Goal: Find specific page/section: Find specific page/section

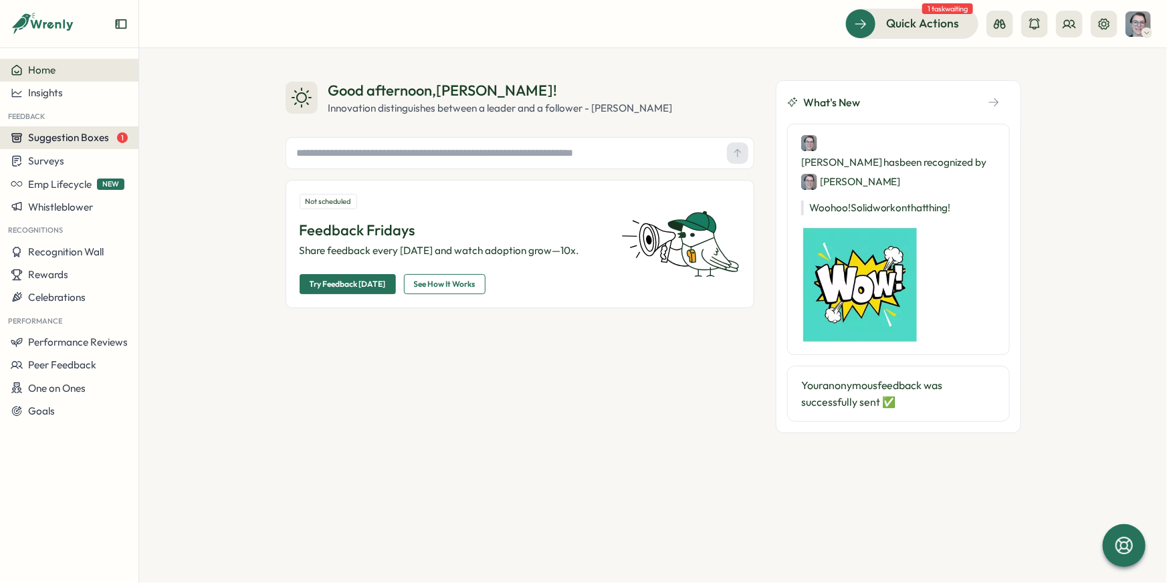
click at [108, 140] on div "Suggestion Boxes 1" at bounding box center [69, 138] width 117 height 12
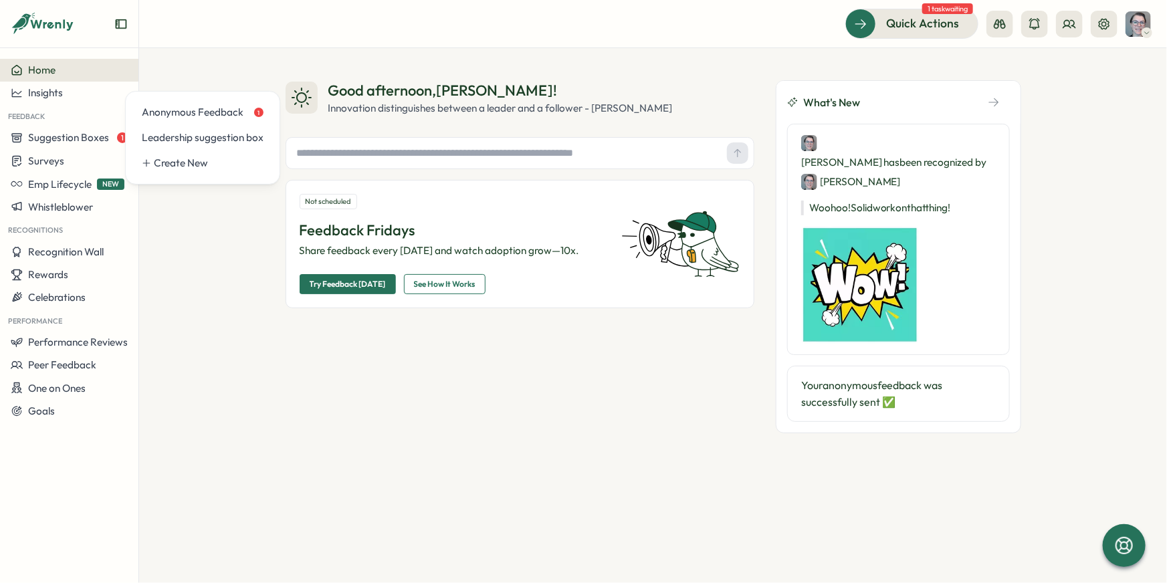
click at [247, 62] on div "Good afternoon , [PERSON_NAME] ! Innovation distinguishes between a leader and …" at bounding box center [653, 315] width 1028 height 535
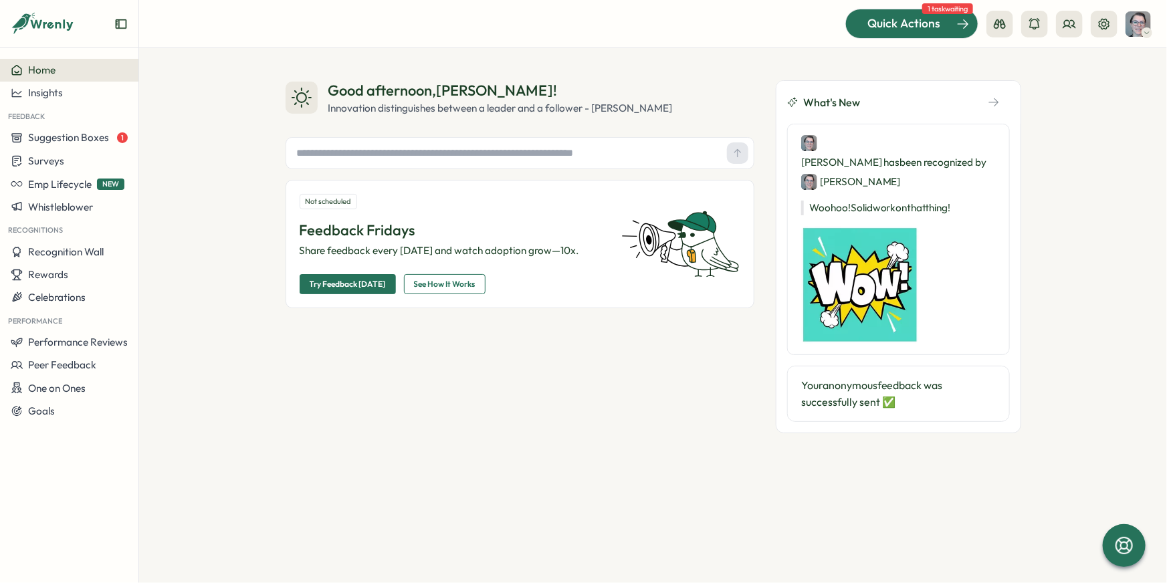
click at [945, 29] on div "Quick Actions" at bounding box center [903, 23] width 121 height 17
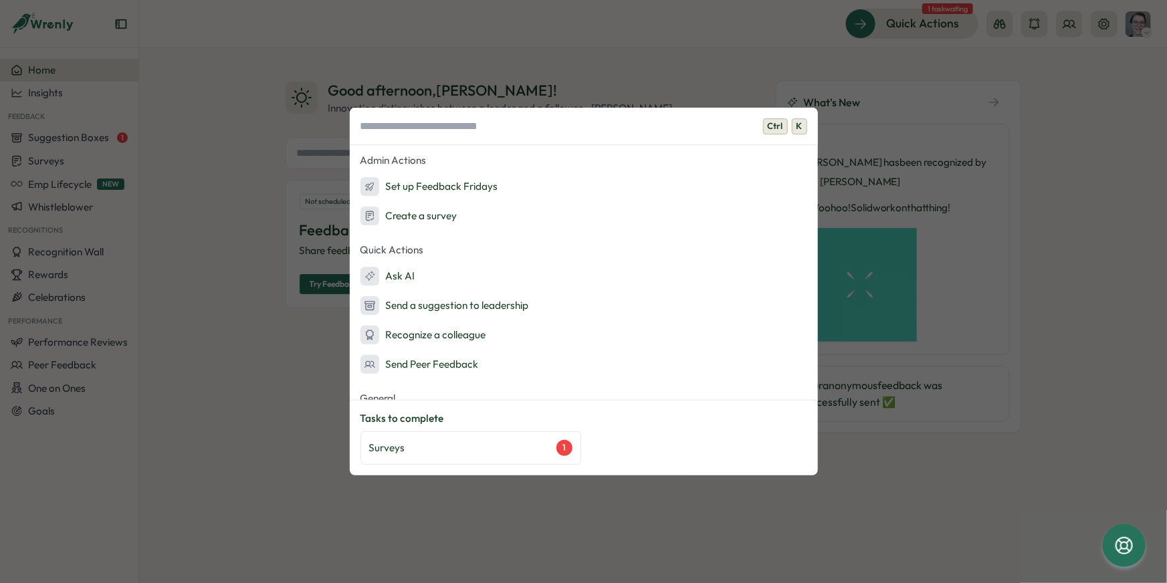
click at [51, 136] on div "Ctrl K Admin Actions Set up Feedback Fridays Create a survey Quick Actions Ask …" at bounding box center [583, 291] width 1167 height 583
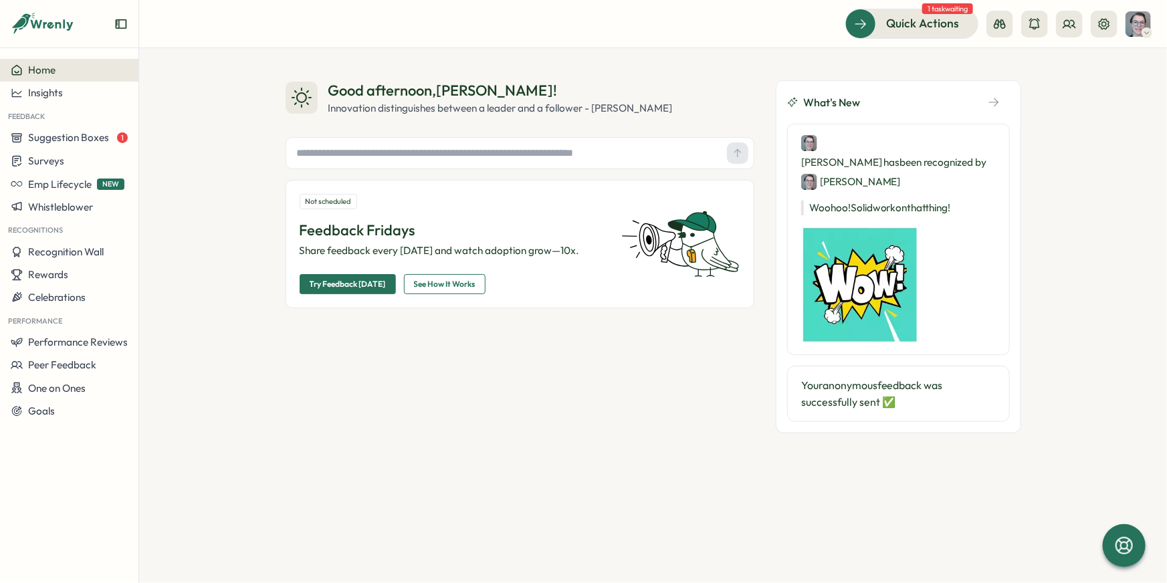
click at [200, 90] on div "Good afternoon , [PERSON_NAME] ! Innovation distinguishes between a leader and …" at bounding box center [653, 315] width 1028 height 535
click at [693, 23] on div "Quick Actions 1 task waiting" at bounding box center [653, 23] width 996 height 29
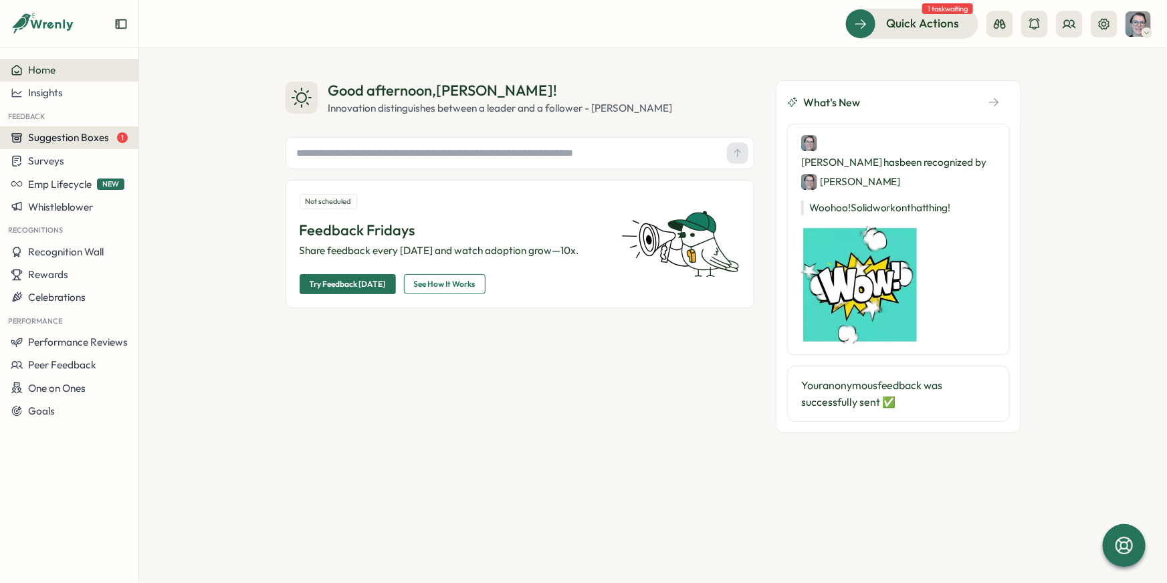
click at [73, 143] on span "Suggestion Boxes" at bounding box center [68, 137] width 81 height 13
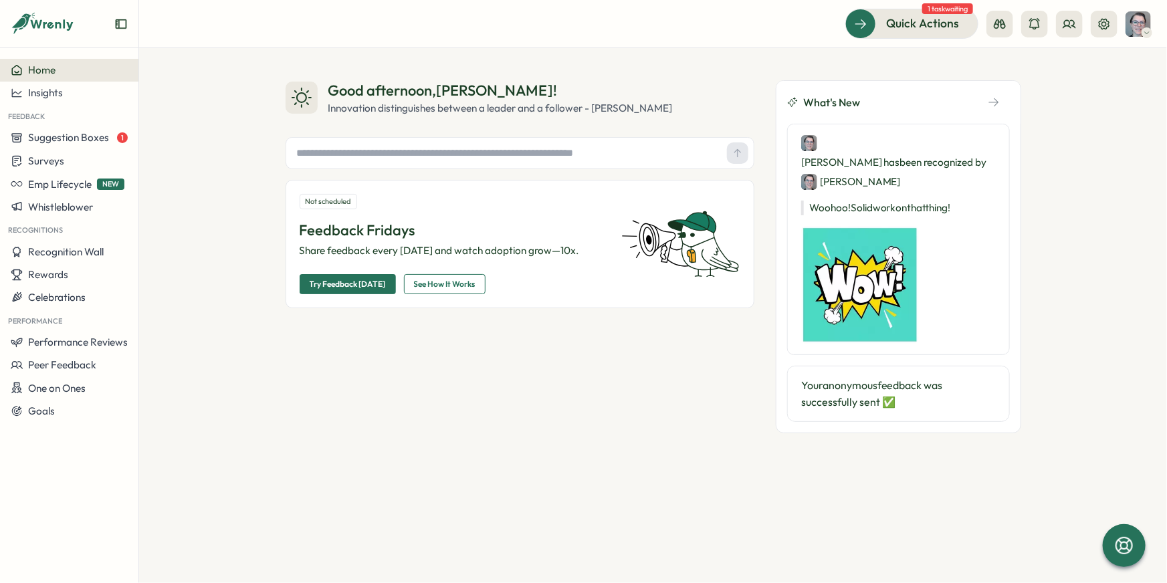
click at [180, 234] on div "Good afternoon , [PERSON_NAME] ! Innovation distinguishes between a leader and …" at bounding box center [653, 315] width 1028 height 535
drag, startPoint x: 700, startPoint y: 59, endPoint x: 684, endPoint y: 67, distance: 17.9
click at [700, 59] on div "Good afternoon , [PERSON_NAME] ! Innovation distinguishes between a leader and …" at bounding box center [653, 315] width 1028 height 535
click at [197, 114] on div "Good afternoon , [PERSON_NAME] ! Innovation distinguishes between a leader and …" at bounding box center [653, 315] width 1028 height 535
click at [1076, 24] on icon at bounding box center [1068, 23] width 13 height 13
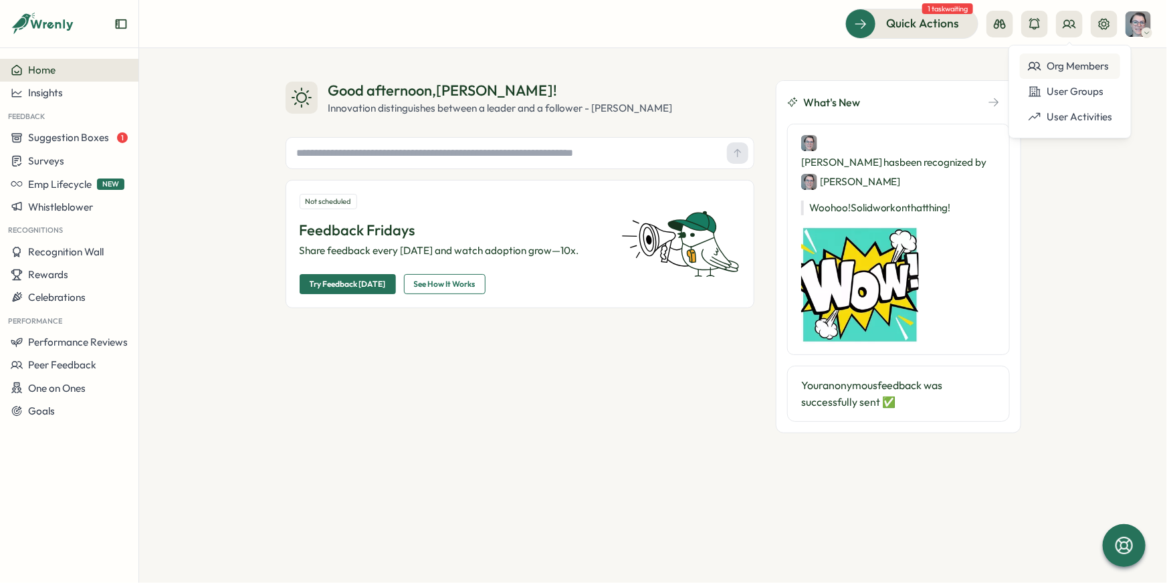
click at [1077, 67] on div "Org Members" at bounding box center [1070, 66] width 84 height 15
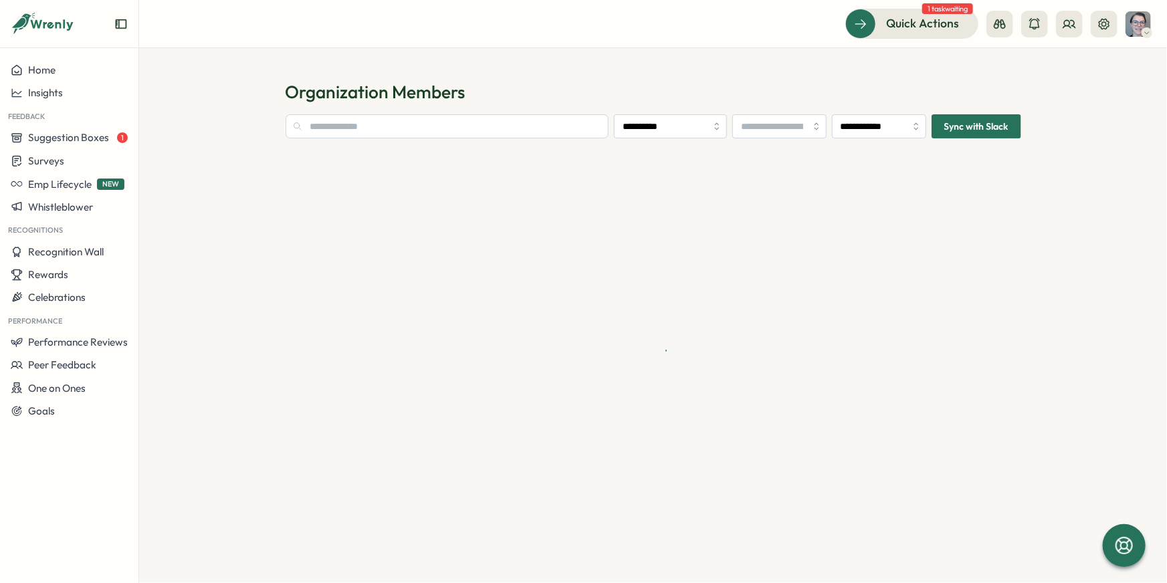
type input "**********"
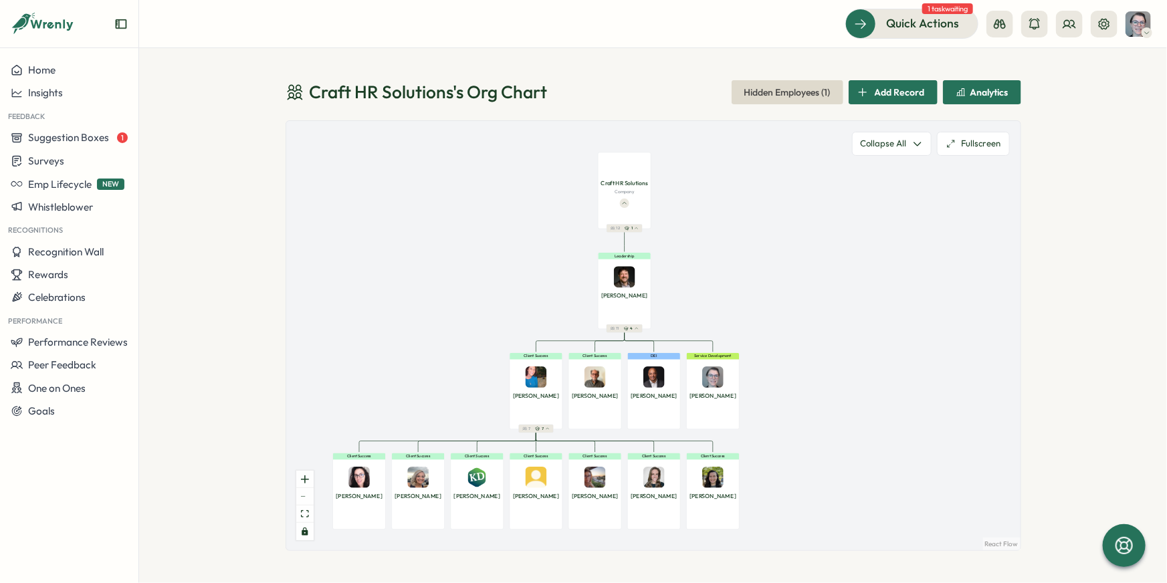
drag, startPoint x: 795, startPoint y: 416, endPoint x: 689, endPoint y: 241, distance: 204.9
click at [689, 242] on div "Craft HR Solutions Company 12 1 Leadership Drew P. 11 4 Client Success Heather …" at bounding box center [653, 335] width 734 height 429
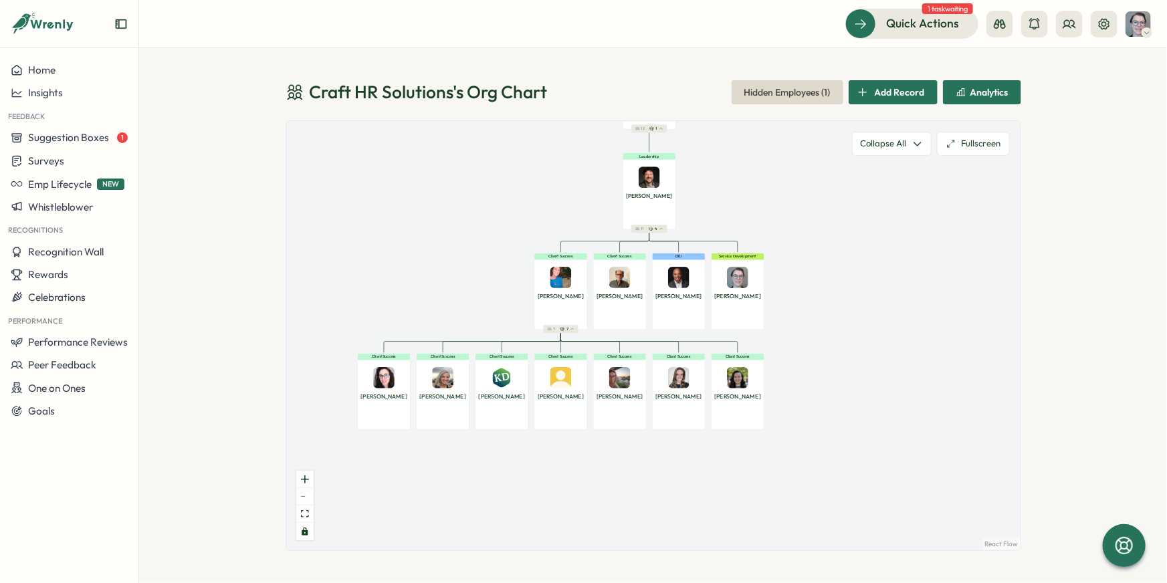
drag, startPoint x: 792, startPoint y: 269, endPoint x: 802, endPoint y: 247, distance: 24.5
click at [802, 247] on div "Craft HR Solutions Company 12 1 Leadership Drew P. 11 4 Client Success Heather …" at bounding box center [653, 335] width 734 height 429
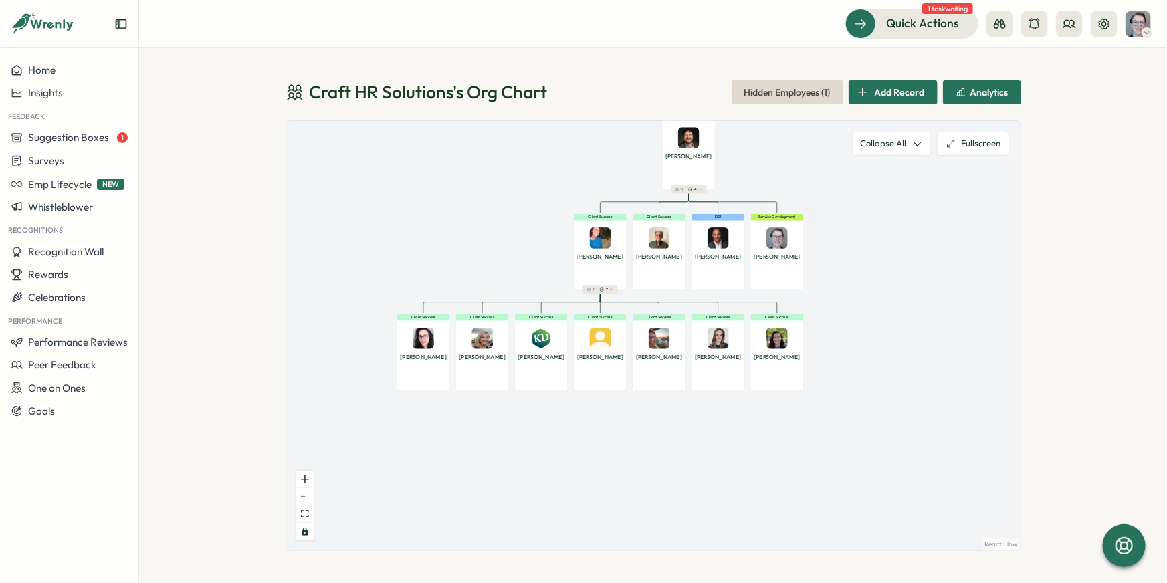
drag, startPoint x: 824, startPoint y: 298, endPoint x: 861, endPoint y: 267, distance: 47.4
click at [861, 267] on div "Craft HR Solutions Company 12 1 Leadership Drew P. 11 4 Client Success Heather …" at bounding box center [653, 335] width 734 height 429
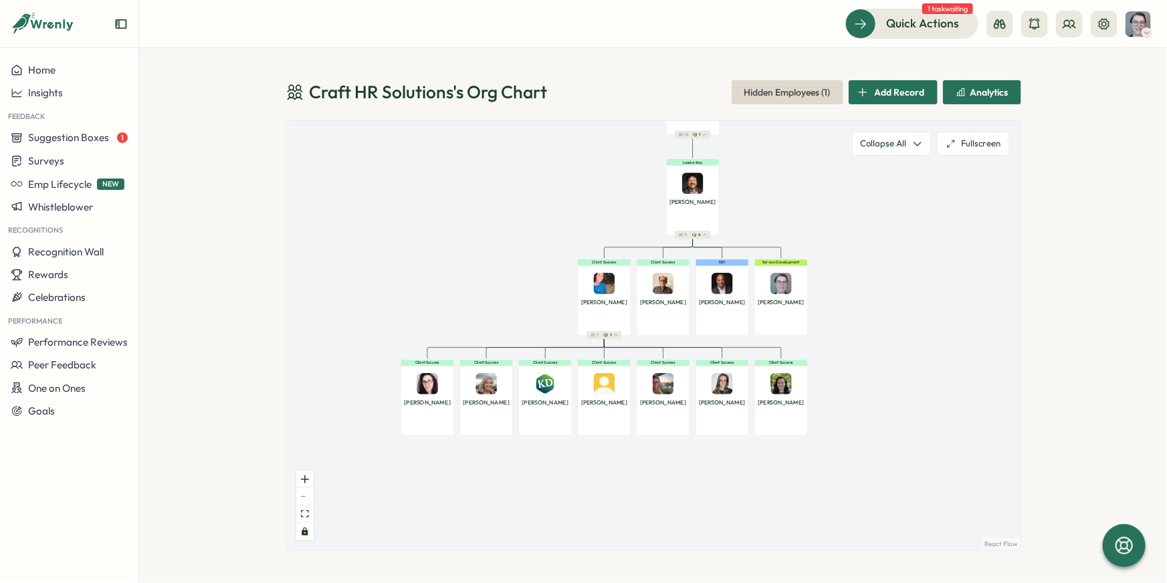
drag, startPoint x: 859, startPoint y: 314, endPoint x: 861, endPoint y: 338, distance: 24.8
click at [861, 341] on div "Craft HR Solutions Company 12 1 Leadership Drew P. 11 4 Client Success Heather …" at bounding box center [653, 335] width 734 height 429
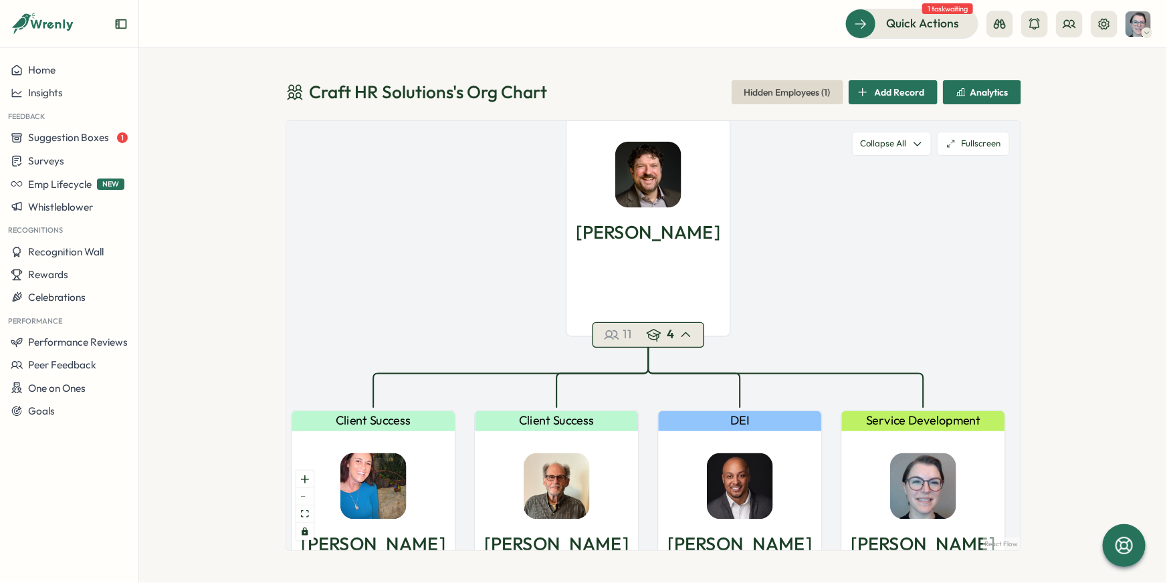
click at [688, 332] on icon "button" at bounding box center [685, 335] width 13 height 13
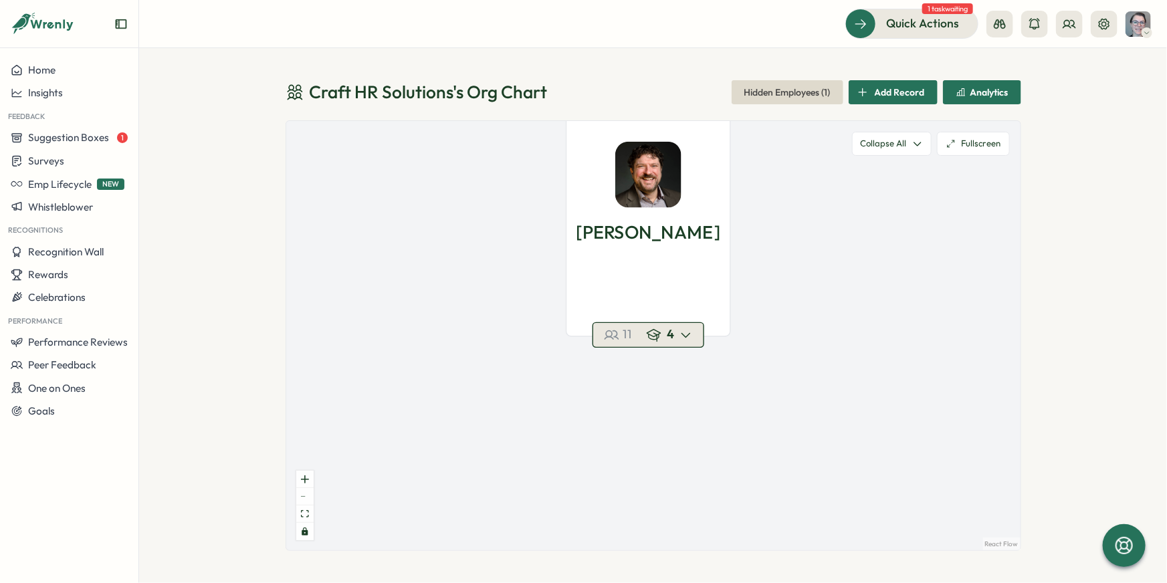
click at [685, 332] on icon "button" at bounding box center [685, 335] width 13 height 13
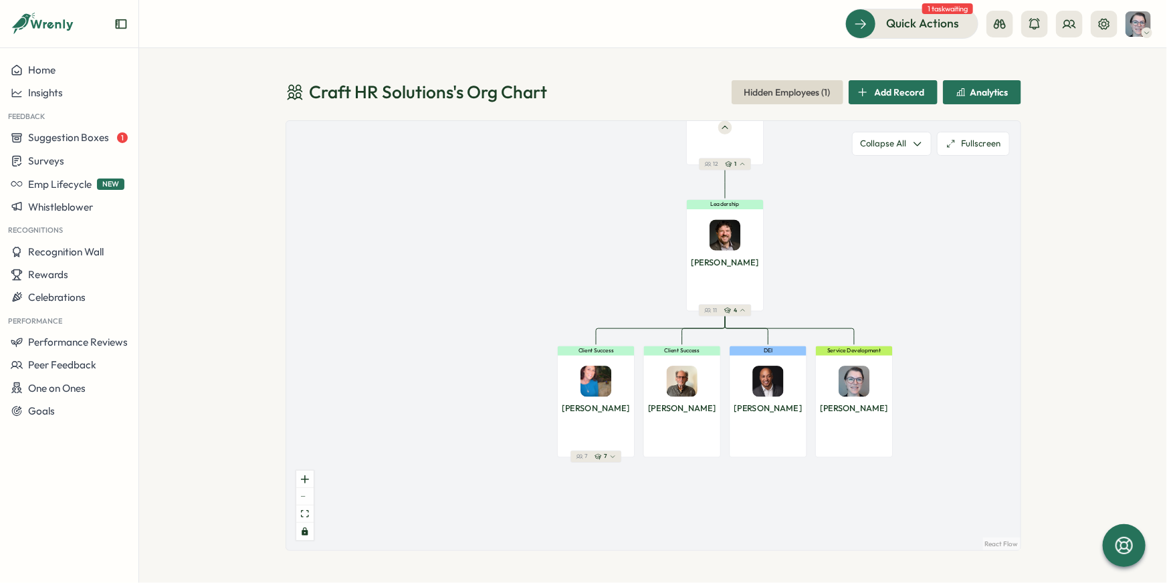
drag, startPoint x: 598, startPoint y: 290, endPoint x: 552, endPoint y: 162, distance: 135.8
click at [550, 160] on div "Craft HR Solutions Company 12 1 Leadership Drew P. 11 4 Client Success Heather …" at bounding box center [653, 335] width 734 height 429
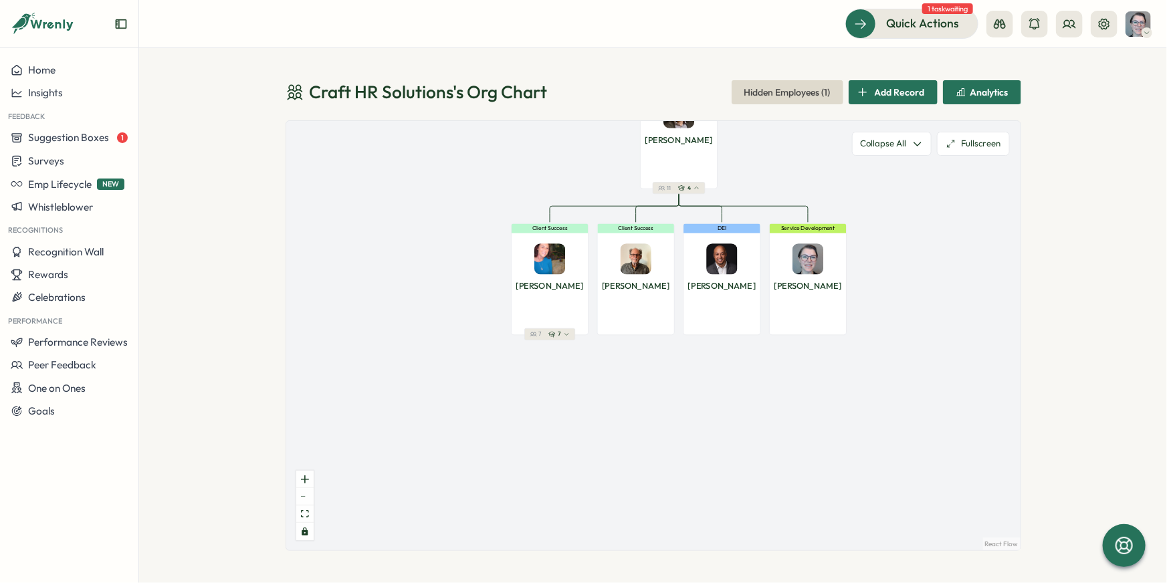
click at [567, 332] on icon "button" at bounding box center [566, 335] width 6 height 6
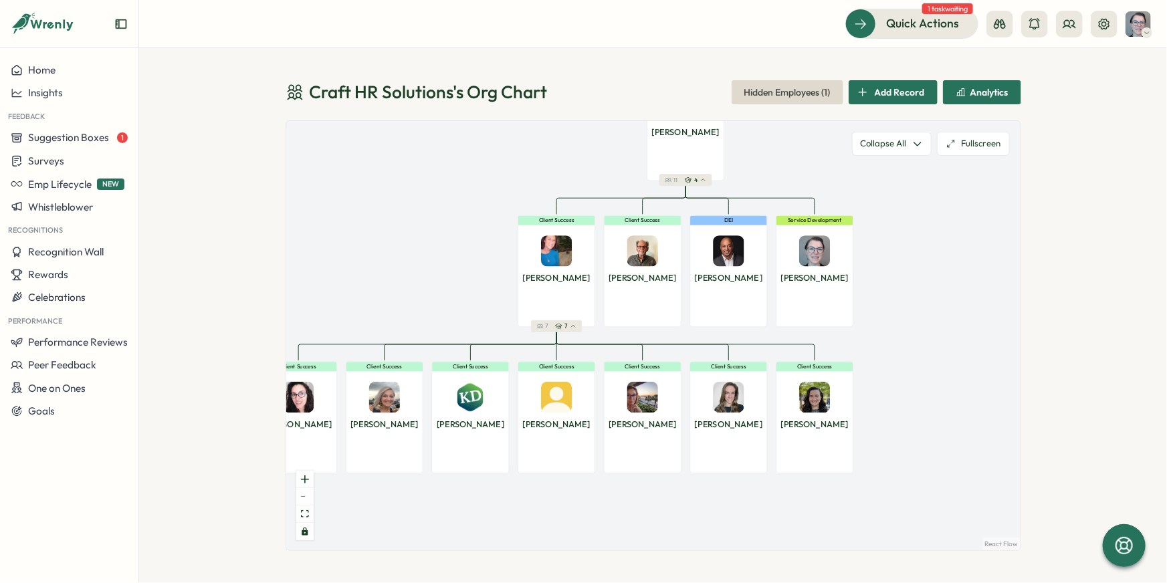
drag, startPoint x: 865, startPoint y: 346, endPoint x: 951, endPoint y: 250, distance: 129.3
click at [952, 253] on div "Craft HR Solutions Company 12 1 Leadership Drew P. 11 4 Client Success Heather …" at bounding box center [653, 335] width 734 height 429
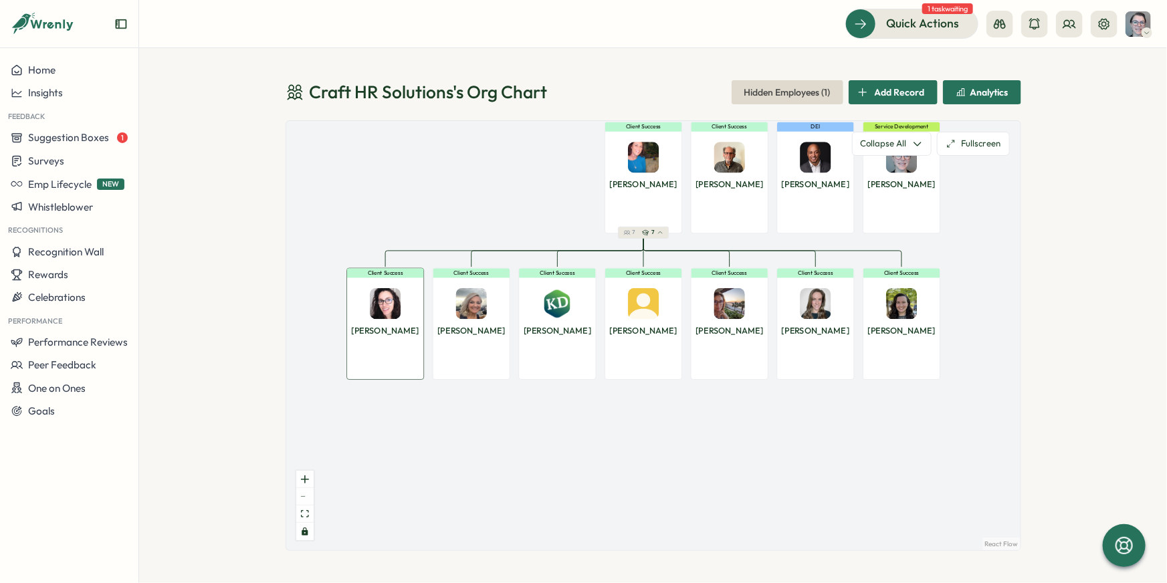
click at [380, 301] on img at bounding box center [385, 303] width 31 height 31
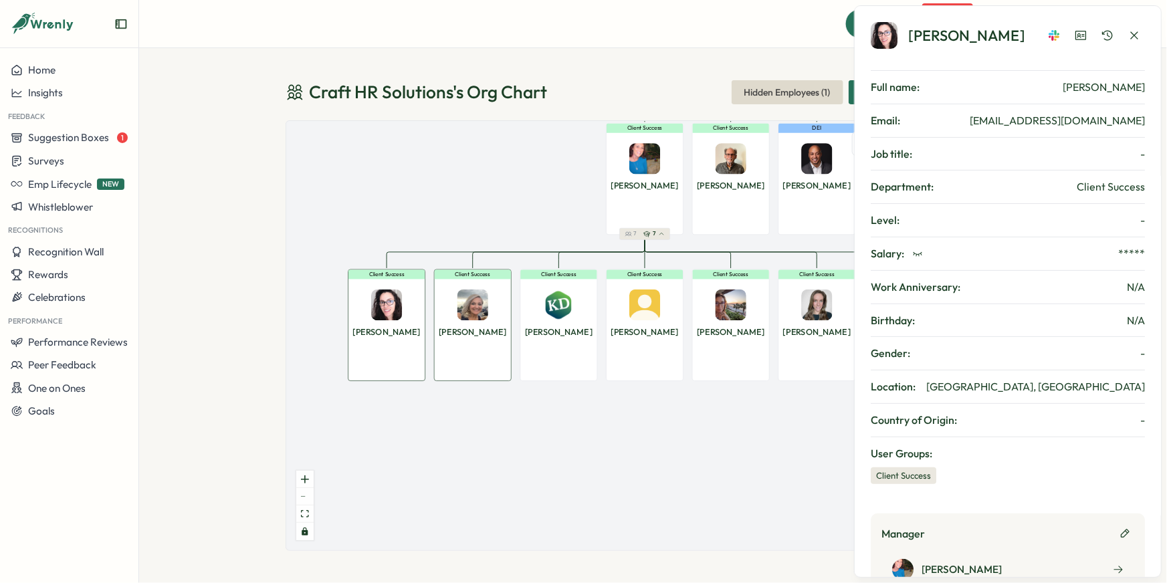
click at [481, 334] on p "Julie V." at bounding box center [473, 332] width 68 height 13
click at [564, 322] on div "Kim D." at bounding box center [558, 310] width 77 height 58
click at [637, 310] on img at bounding box center [644, 305] width 31 height 31
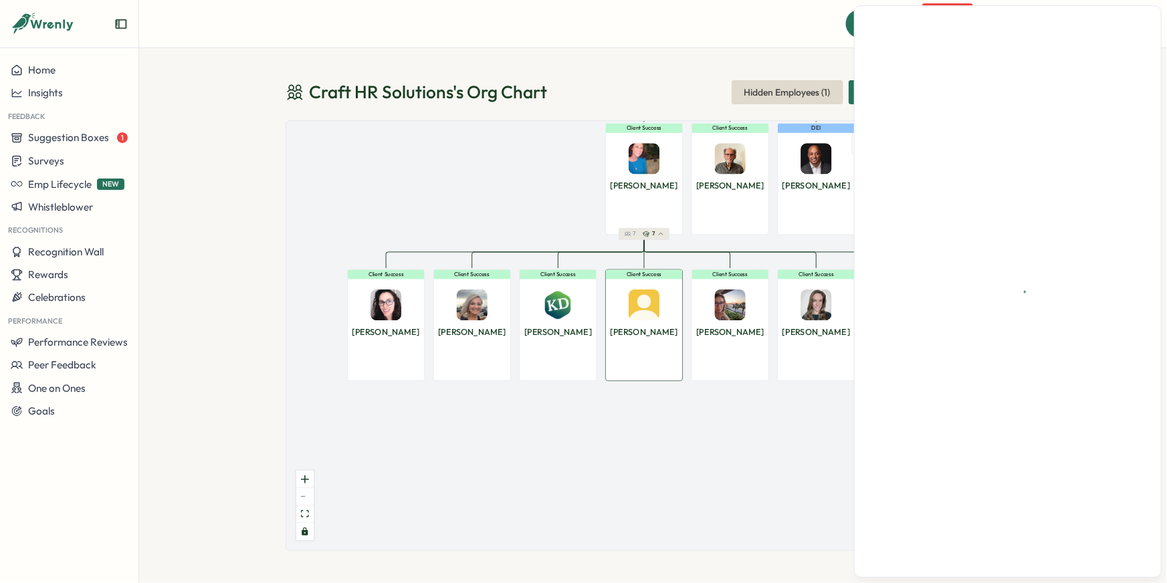
click at [727, 319] on img at bounding box center [729, 305] width 31 height 31
drag, startPoint x: 800, startPoint y: 310, endPoint x: 812, endPoint y: 307, distance: 12.5
click at [800, 308] on img at bounding box center [815, 305] width 31 height 31
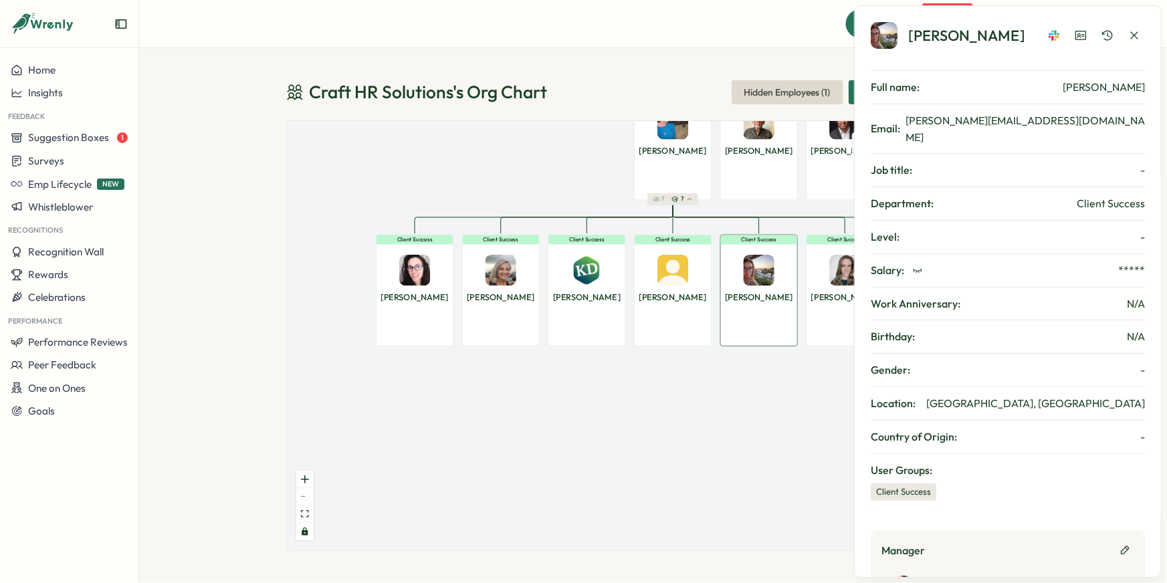
drag, startPoint x: 567, startPoint y: 445, endPoint x: 628, endPoint y: 413, distance: 69.1
click at [629, 411] on div "Craft HR Solutions Company 12 1 Leadership Drew P. 11 4 Client Success Heather …" at bounding box center [653, 335] width 734 height 429
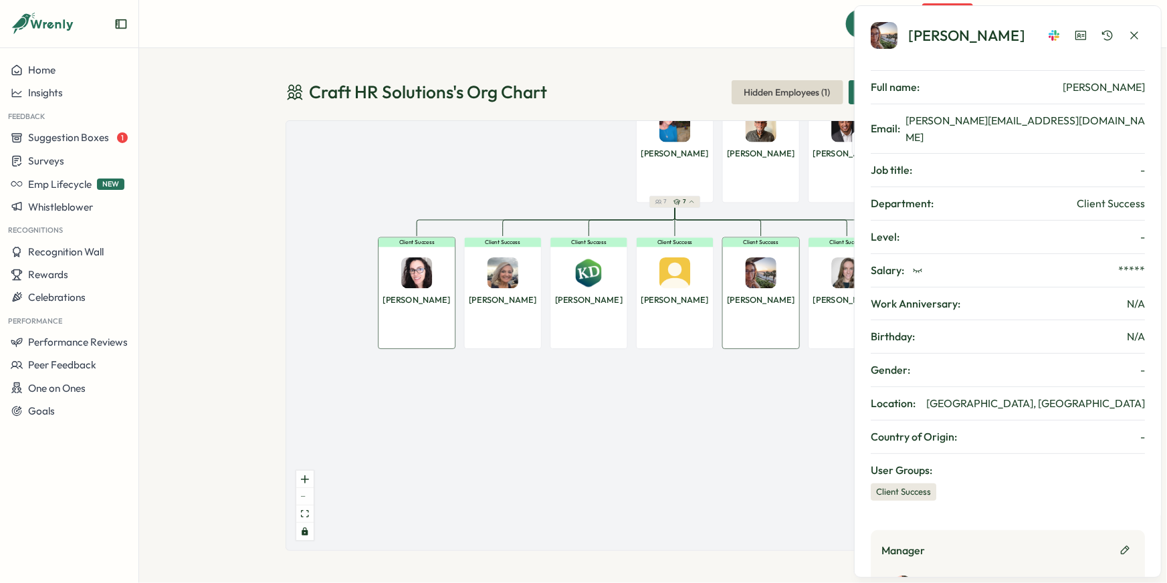
click at [417, 307] on div "Client Success Desiree W." at bounding box center [417, 293] width 78 height 112
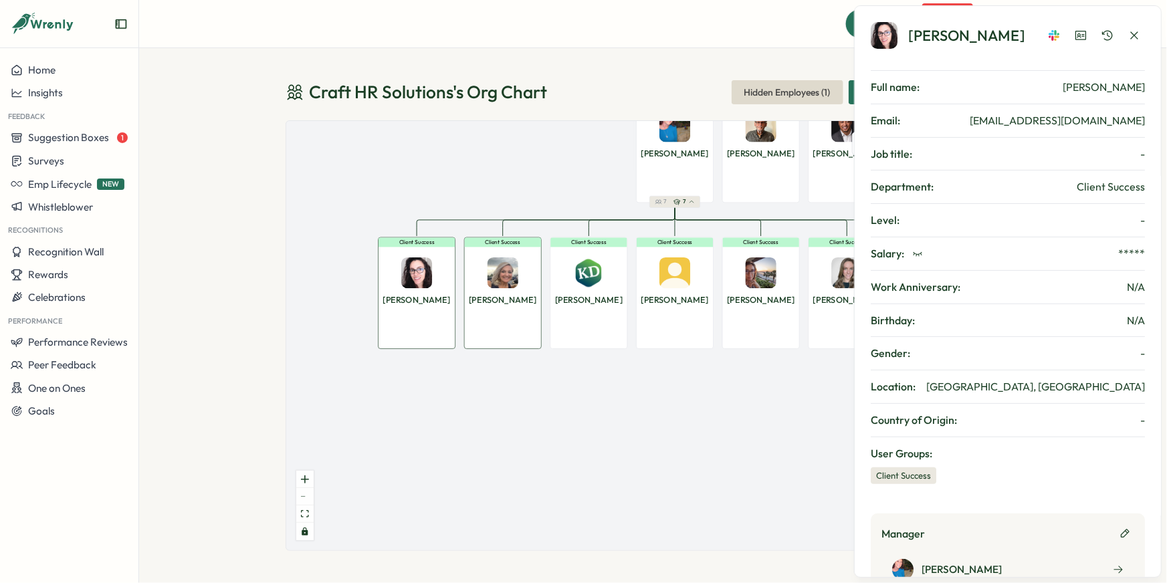
click at [524, 301] on div "Julie V." at bounding box center [502, 278] width 77 height 58
click at [578, 155] on div "Craft HR Solutions Company 12 1 Leadership Drew P. 11 4 Client Success Heather …" at bounding box center [653, 335] width 734 height 429
click at [1135, 32] on icon "button" at bounding box center [1133, 34] width 7 height 7
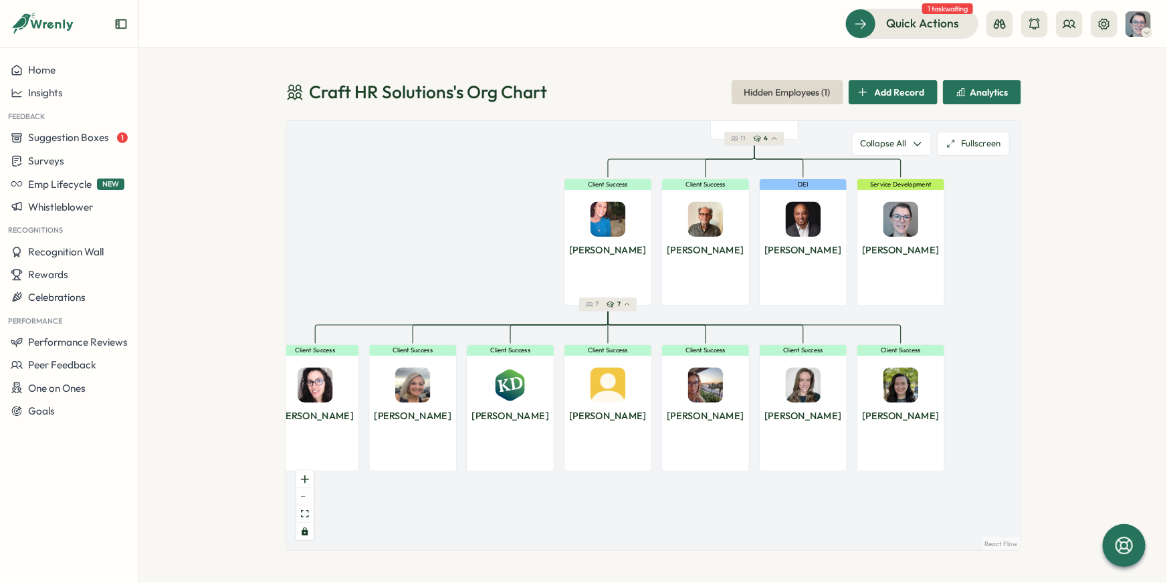
drag, startPoint x: 545, startPoint y: 204, endPoint x: 475, endPoint y: 322, distance: 137.0
click at [475, 322] on div "Craft HR Solutions Company 12 1 Leadership Drew P. 11 4 Client Success Heather …" at bounding box center [653, 335] width 734 height 429
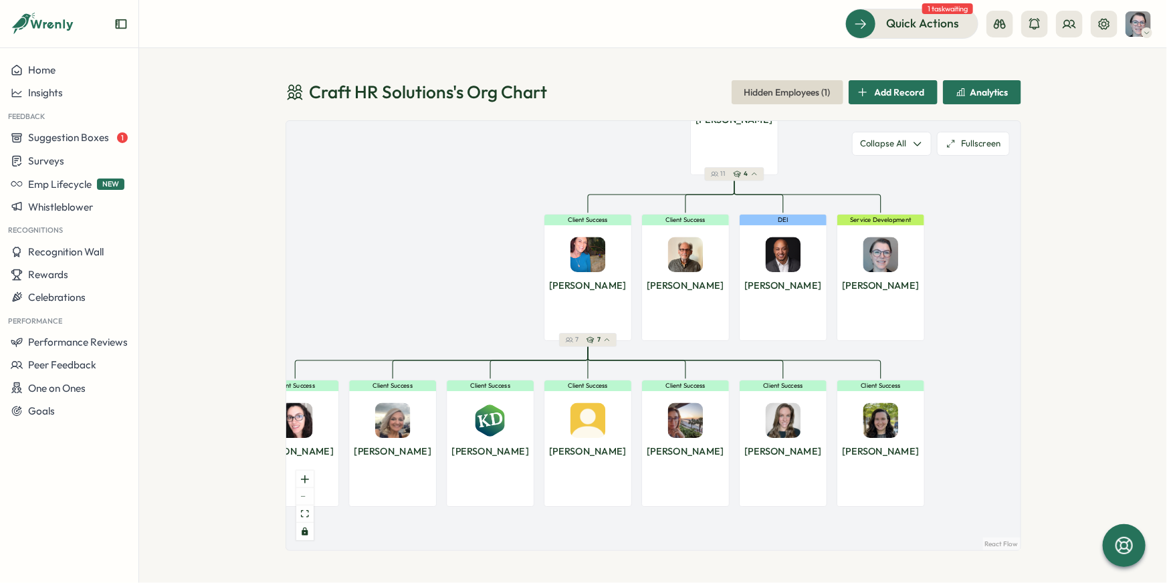
click at [916, 87] on span "Add Record" at bounding box center [900, 92] width 50 height 23
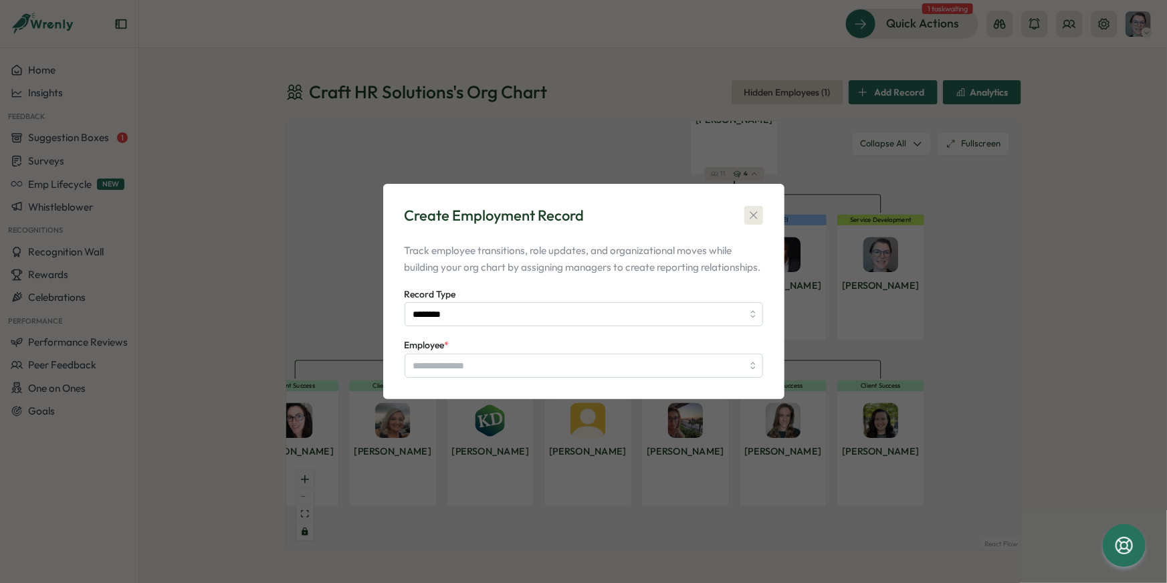
click at [756, 209] on icon "button" at bounding box center [753, 215] width 13 height 13
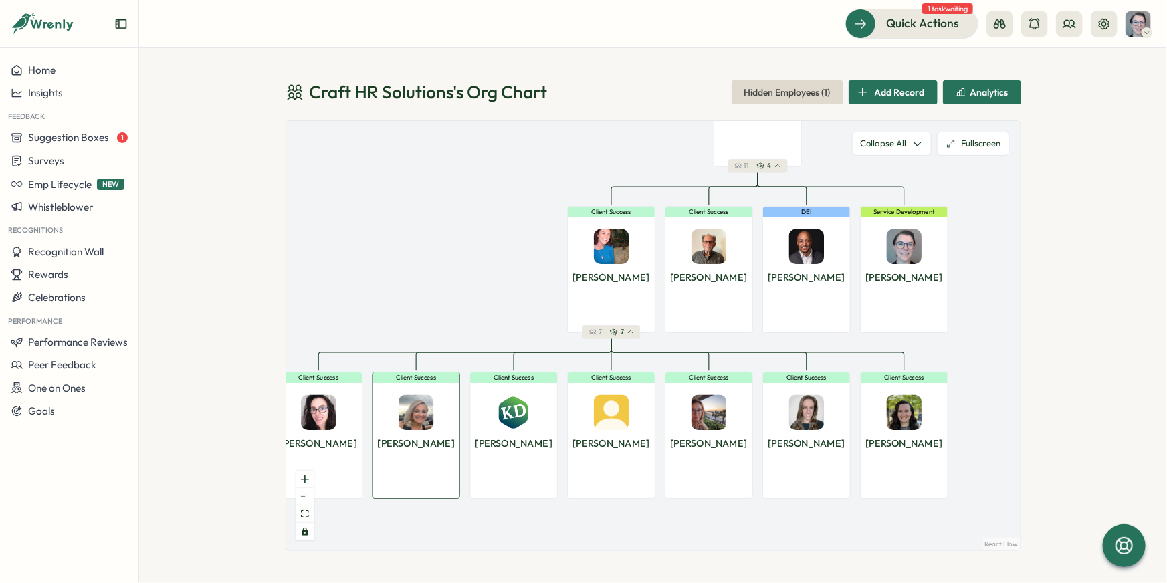
drag, startPoint x: 385, startPoint y: 465, endPoint x: 449, endPoint y: 436, distance: 70.6
click at [449, 436] on div "Client Success Julie V." at bounding box center [416, 435] width 88 height 127
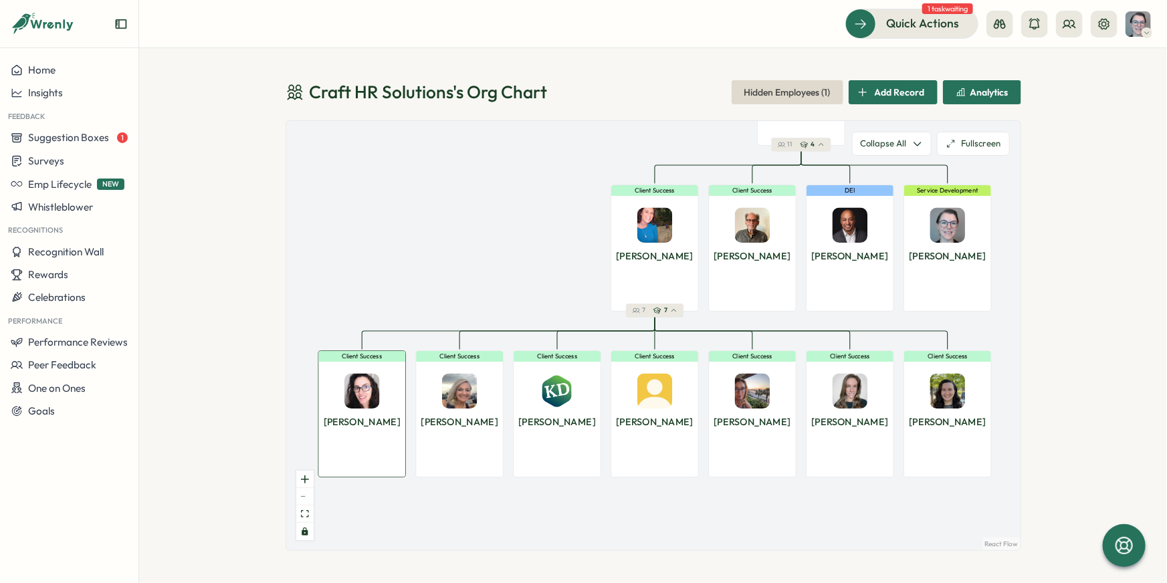
click at [349, 430] on div "Client Success Desiree W." at bounding box center [362, 413] width 88 height 127
click at [353, 399] on img at bounding box center [363, 390] width 35 height 35
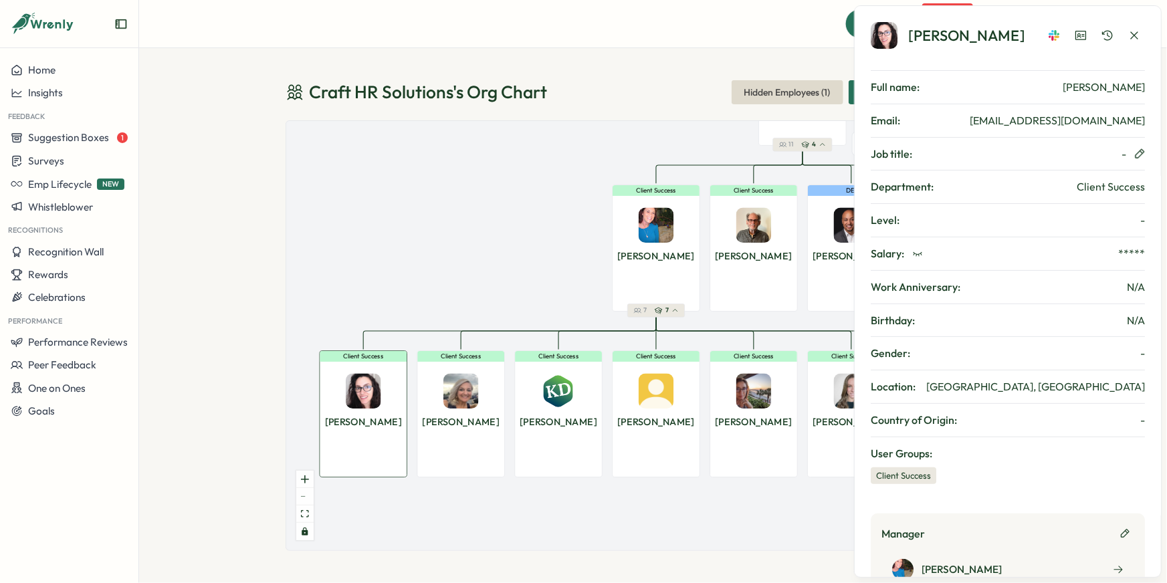
click at [1141, 152] on icon "button" at bounding box center [1139, 153] width 9 height 9
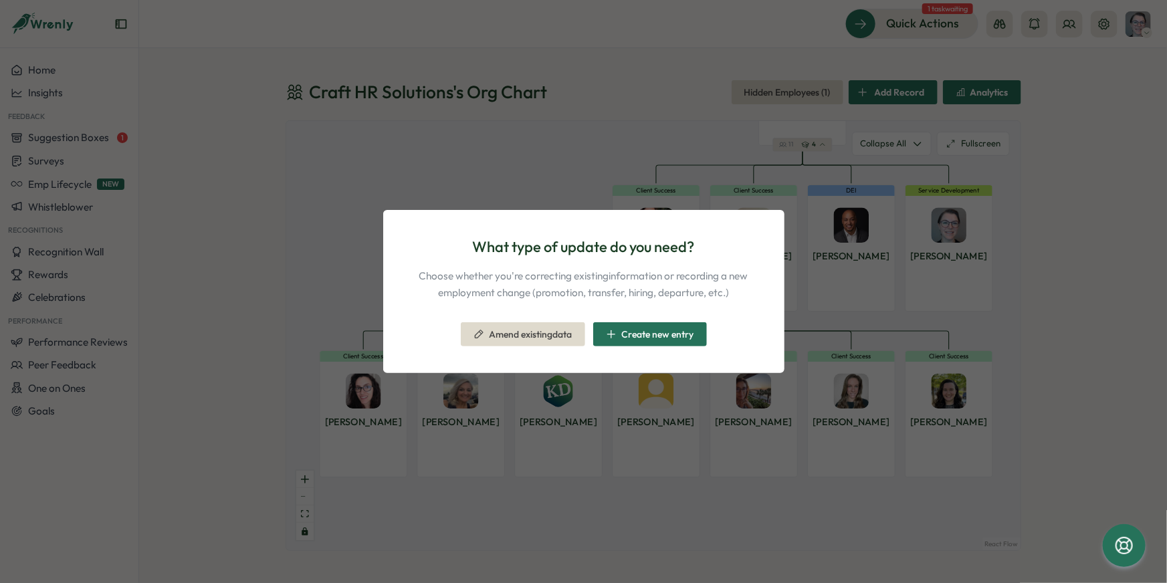
click at [396, 164] on div "What type of update do you need? Choose whether you're correcting existing info…" at bounding box center [583, 291] width 1167 height 583
click at [346, 154] on div "What type of update do you need? Choose whether you're correcting existing info…" at bounding box center [583, 291] width 1167 height 583
drag, startPoint x: 175, startPoint y: 166, endPoint x: 201, endPoint y: 168, distance: 25.4
click at [179, 168] on div "What type of update do you need? Choose whether you're correcting existing info…" at bounding box center [583, 291] width 1167 height 583
click at [259, 282] on div "What type of update do you need? Choose whether you're correcting existing info…" at bounding box center [583, 291] width 1167 height 583
